Goal: Check status: Check status

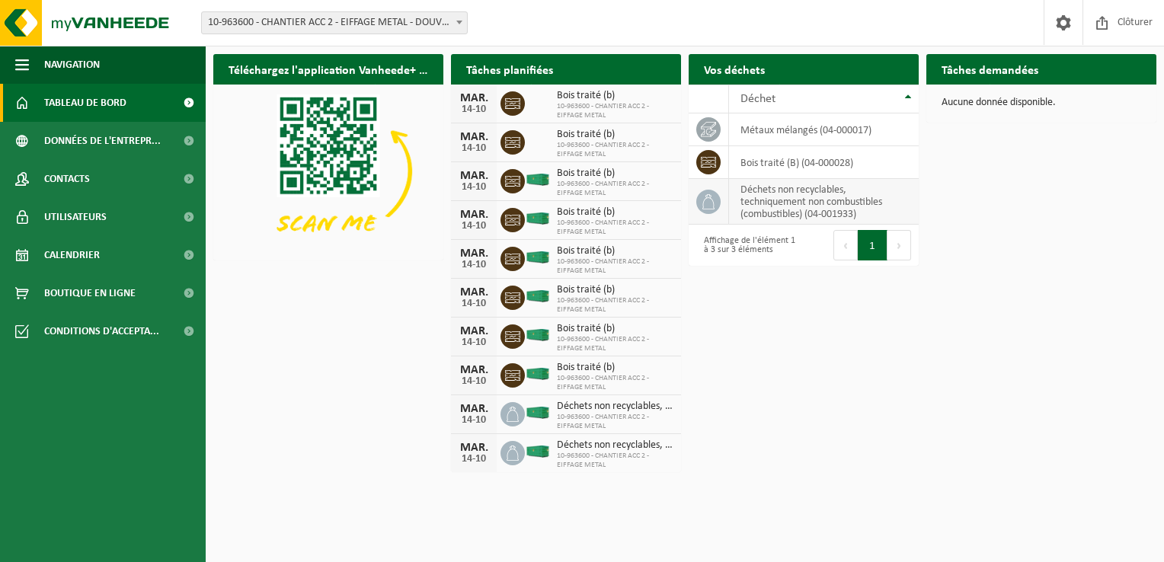
drag, startPoint x: 745, startPoint y: 149, endPoint x: 769, endPoint y: 184, distance: 42.2
click at [97, 257] on span "Calendrier" at bounding box center [72, 255] width 56 height 38
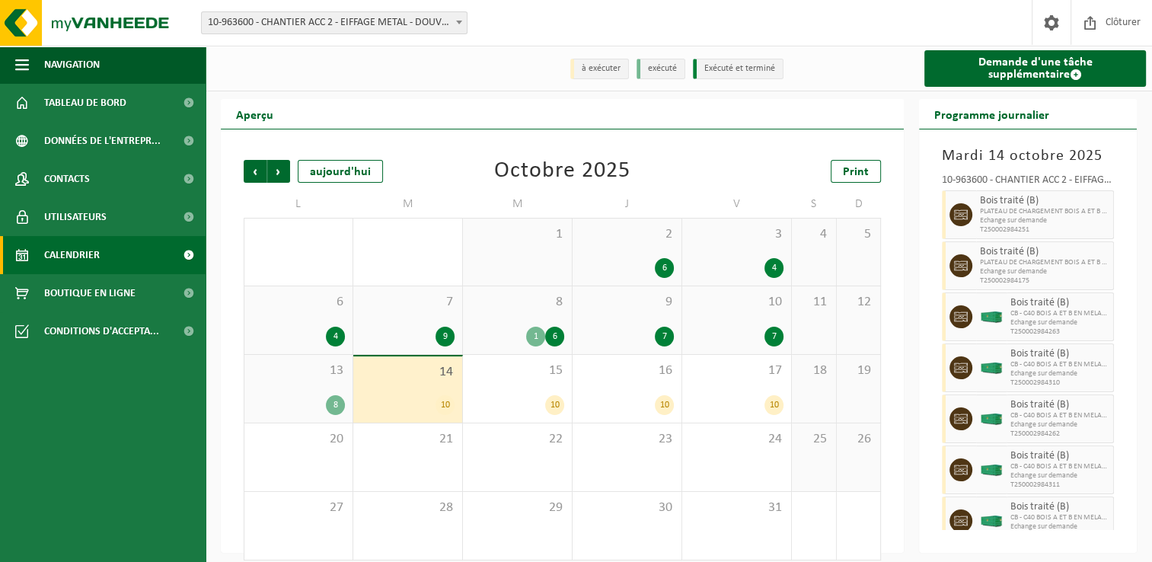
click at [328, 406] on div "8" at bounding box center [335, 405] width 19 height 20
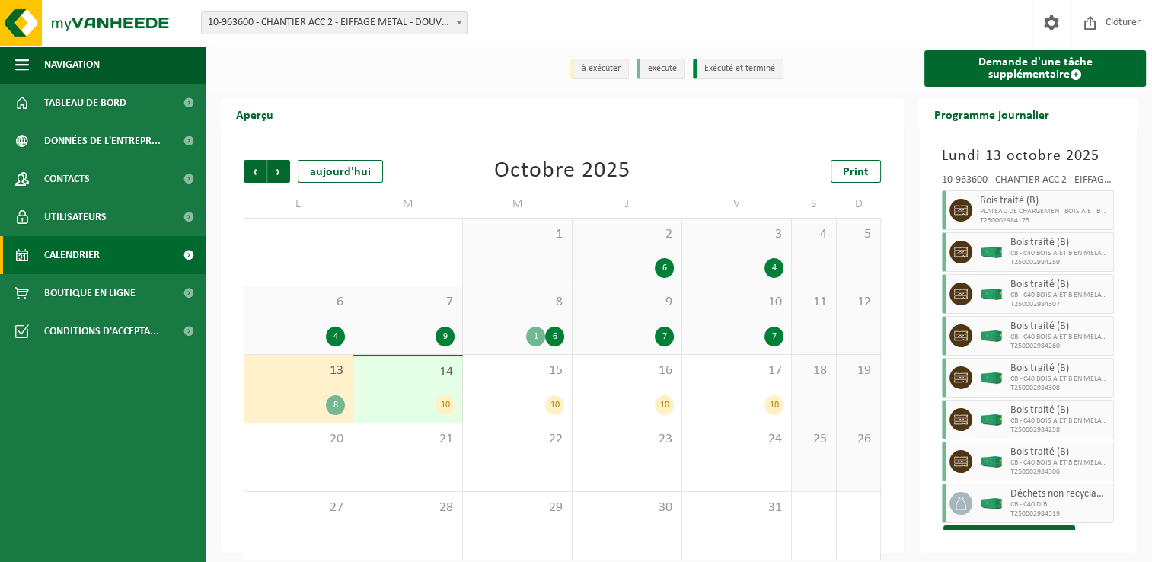
click at [334, 405] on div "8" at bounding box center [335, 405] width 19 height 20
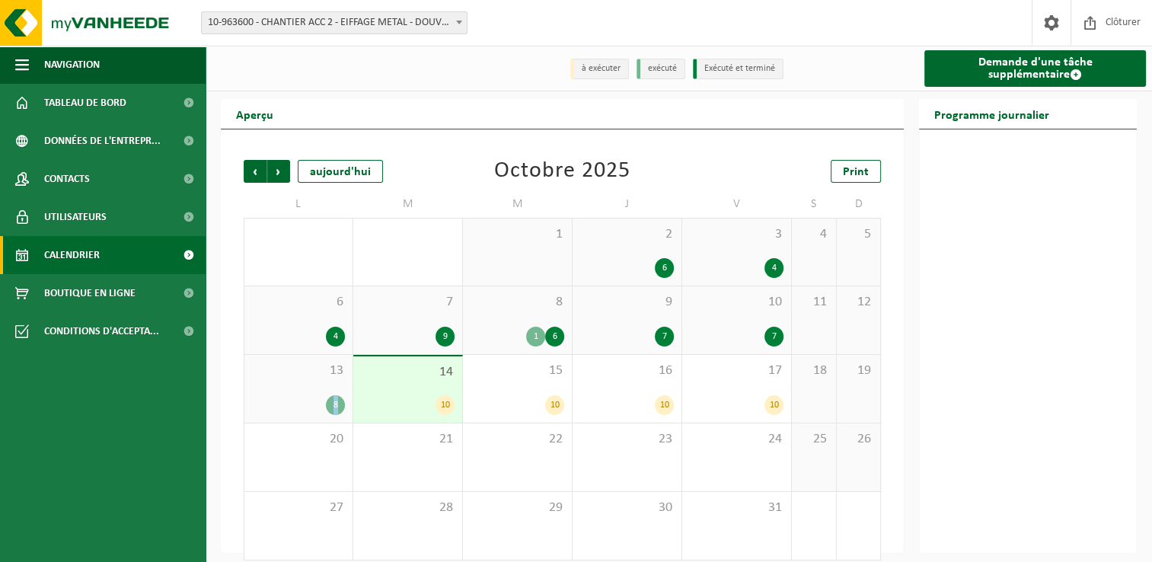
click at [334, 404] on div "8" at bounding box center [335, 405] width 19 height 20
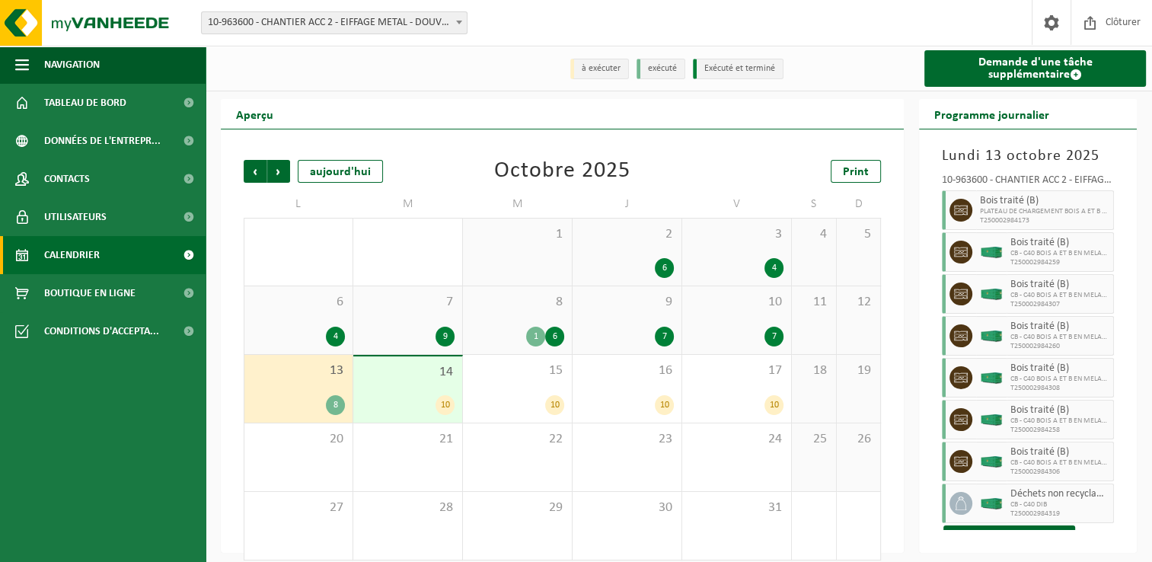
click at [430, 411] on div "10" at bounding box center [408, 405] width 94 height 20
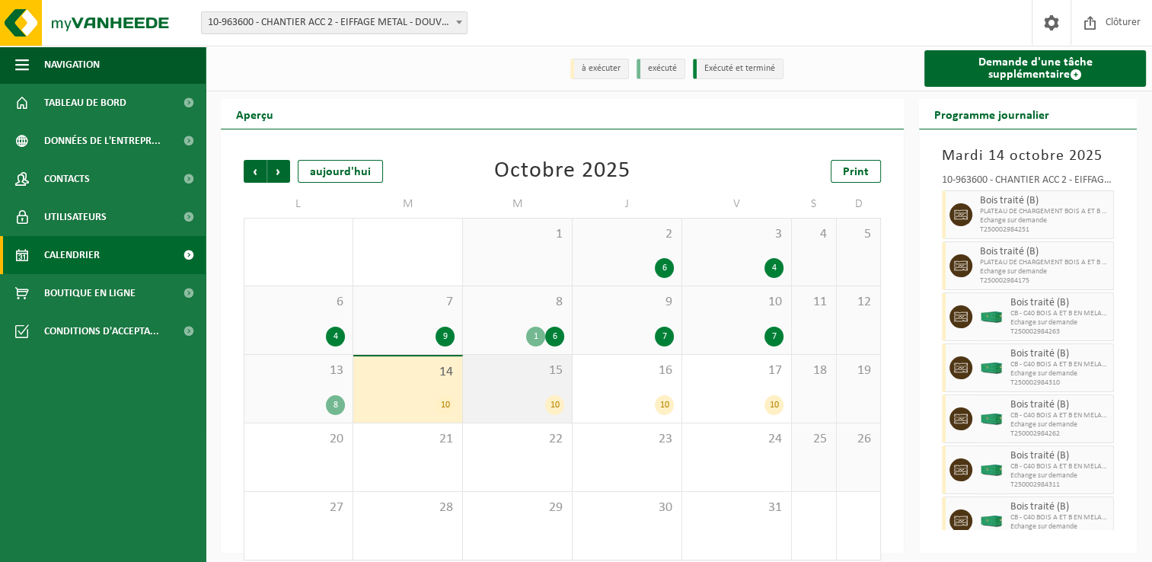
click at [503, 391] on div "15 10" at bounding box center [517, 389] width 109 height 68
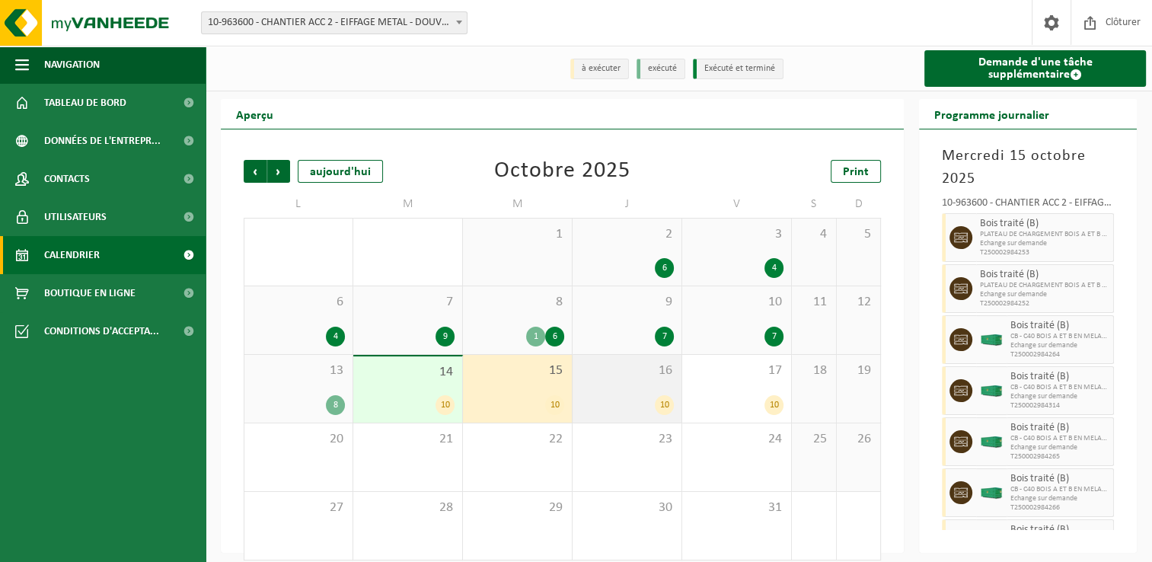
click at [593, 379] on span "16" at bounding box center [627, 371] width 94 height 17
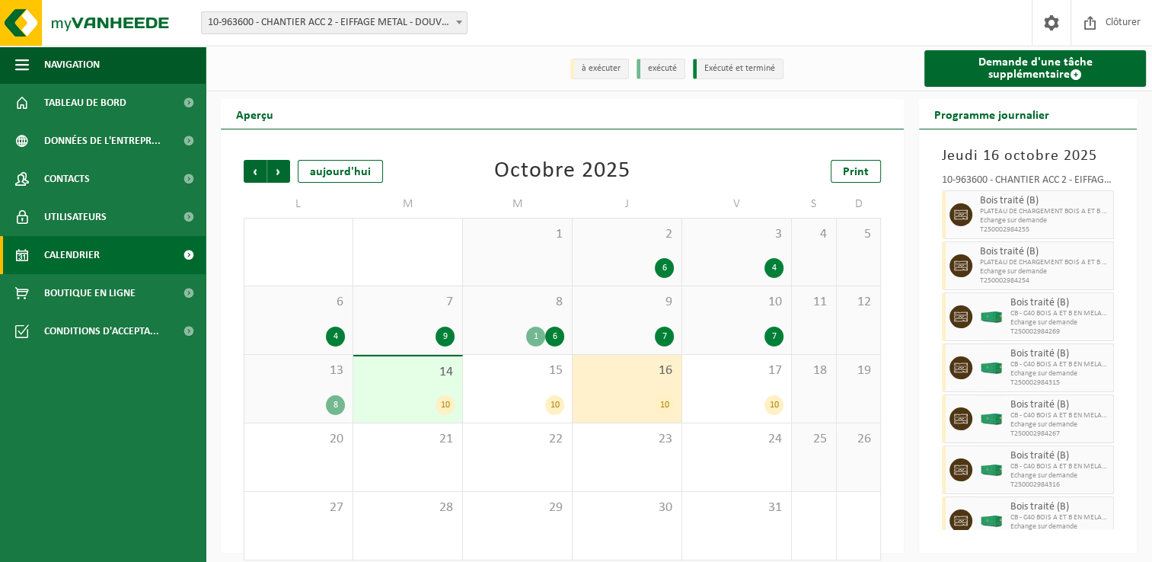
click at [408, 395] on div "14 10" at bounding box center [407, 389] width 109 height 66
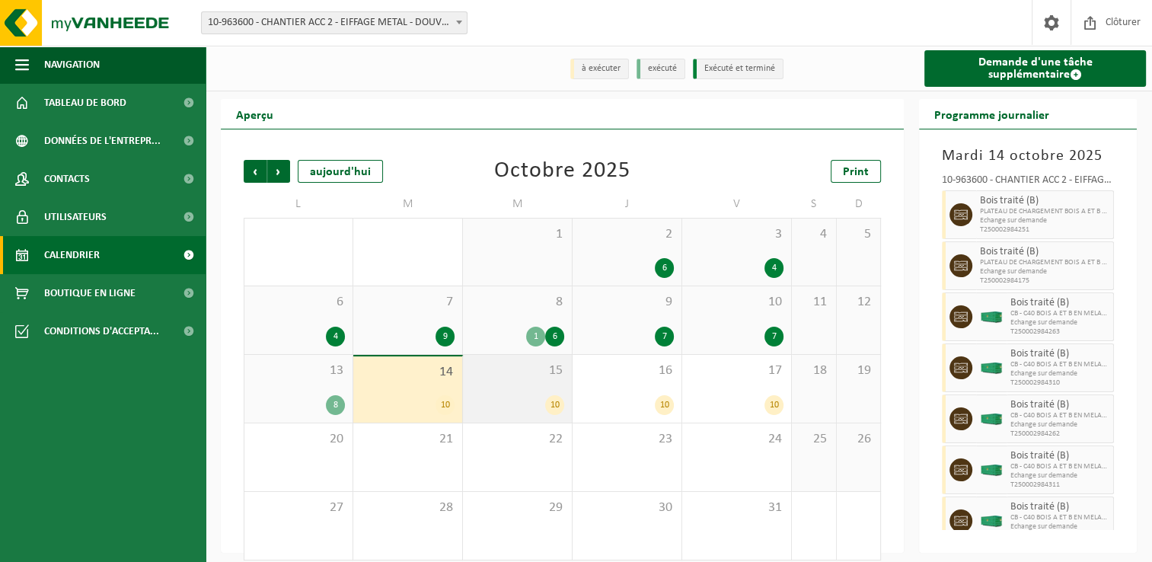
click at [487, 388] on div "15 10" at bounding box center [517, 389] width 109 height 68
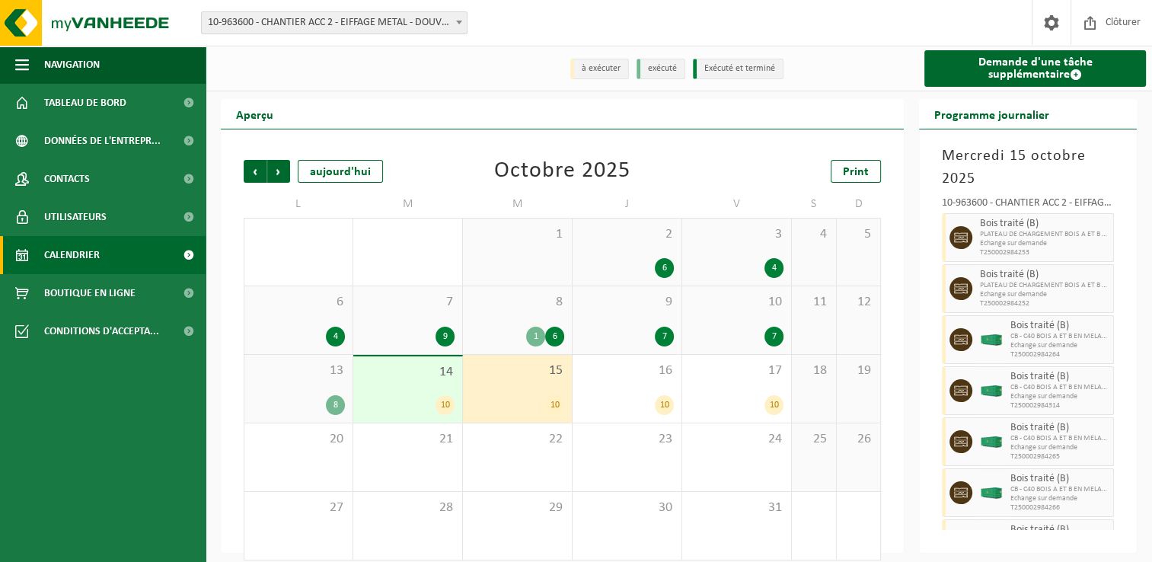
click at [430, 391] on div "14 10" at bounding box center [407, 389] width 109 height 66
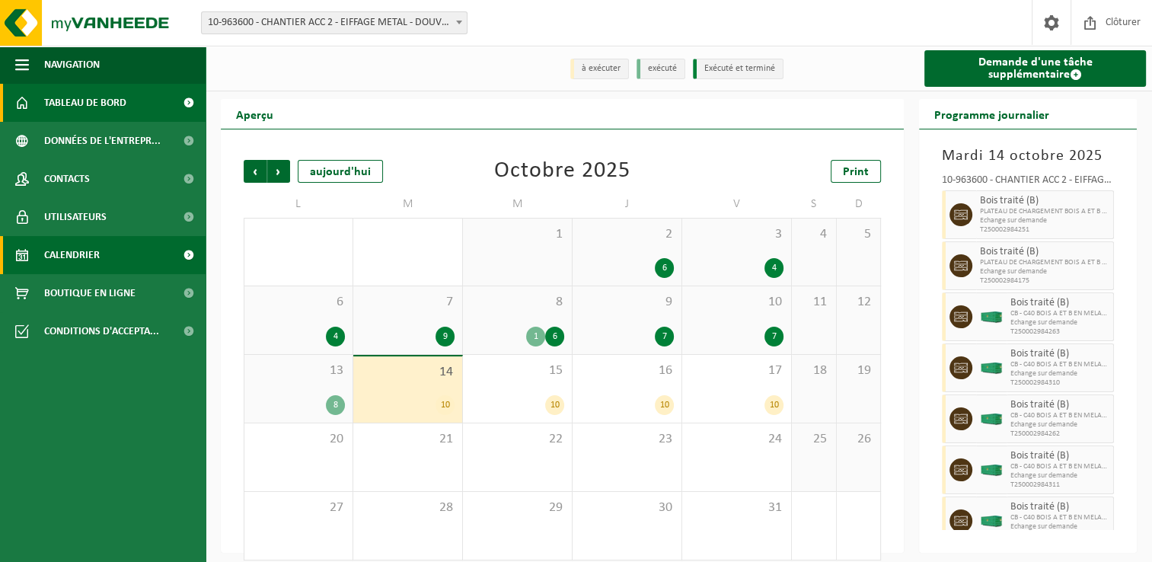
click at [105, 102] on span "Tableau de bord" at bounding box center [85, 103] width 82 height 38
